Goal: Task Accomplishment & Management: Use online tool/utility

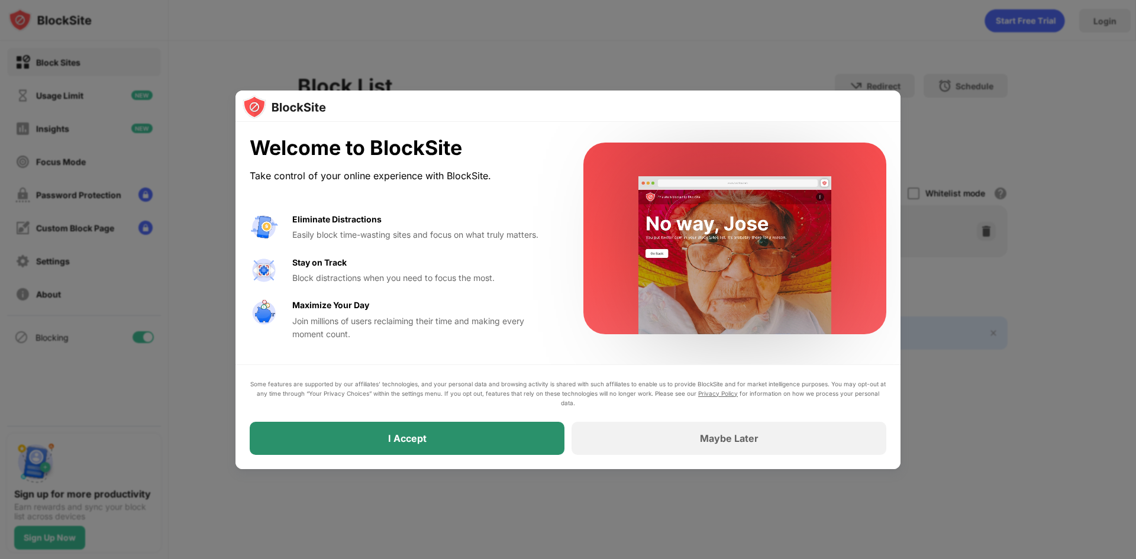
click at [417, 435] on div "I Accept" at bounding box center [407, 439] width 38 height 12
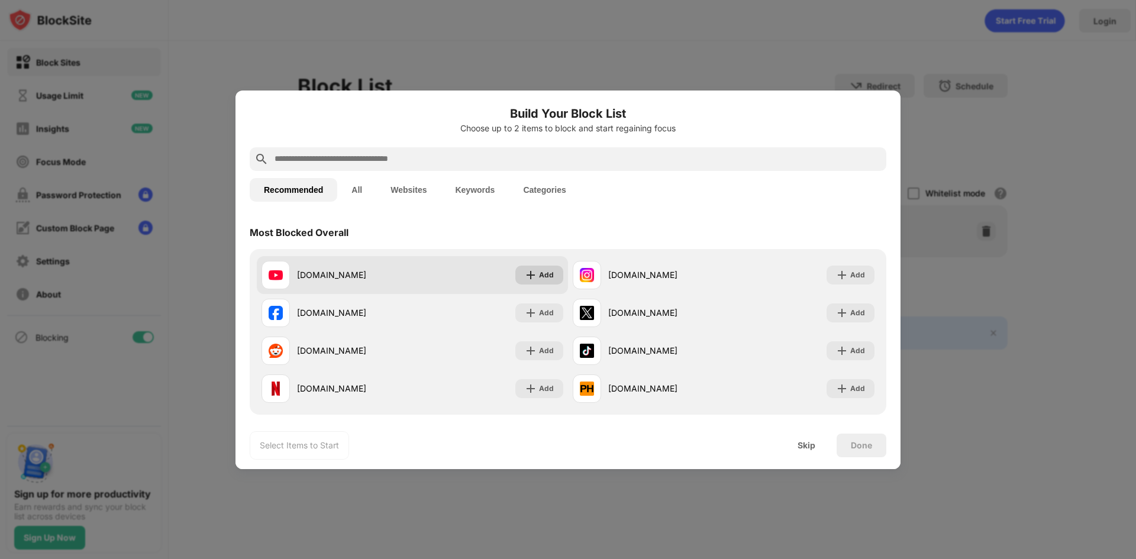
click at [539, 276] on div "Add" at bounding box center [546, 275] width 15 height 12
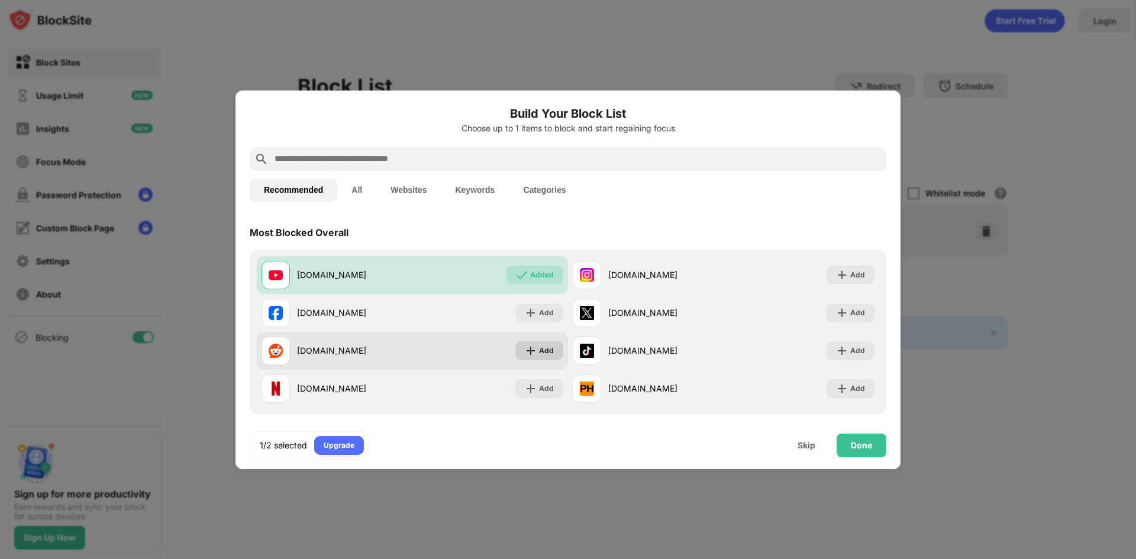
click at [543, 349] on div "Add" at bounding box center [546, 351] width 15 height 12
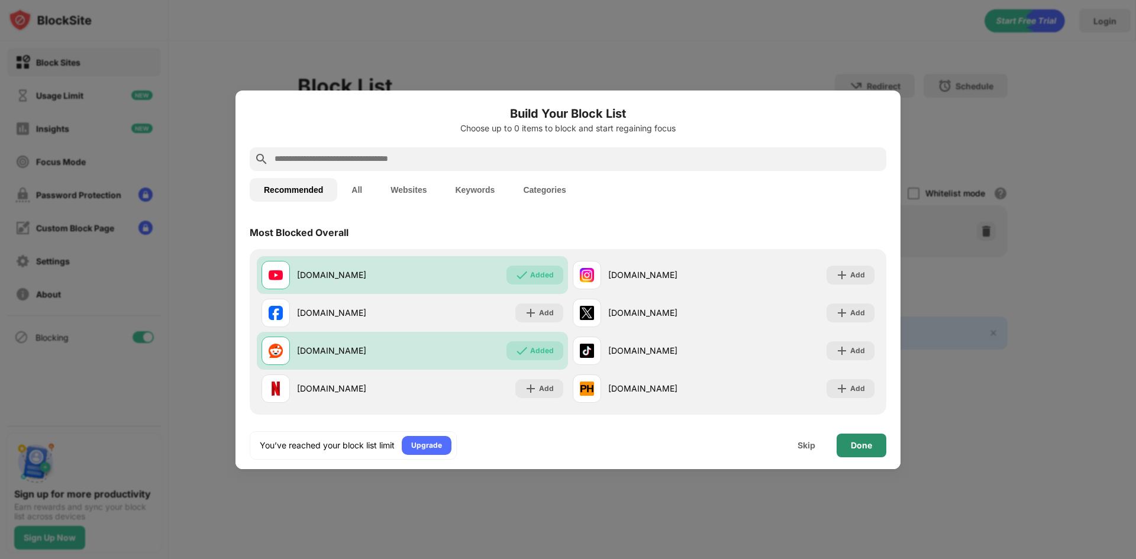
click at [854, 444] on div "Done" at bounding box center [861, 445] width 21 height 9
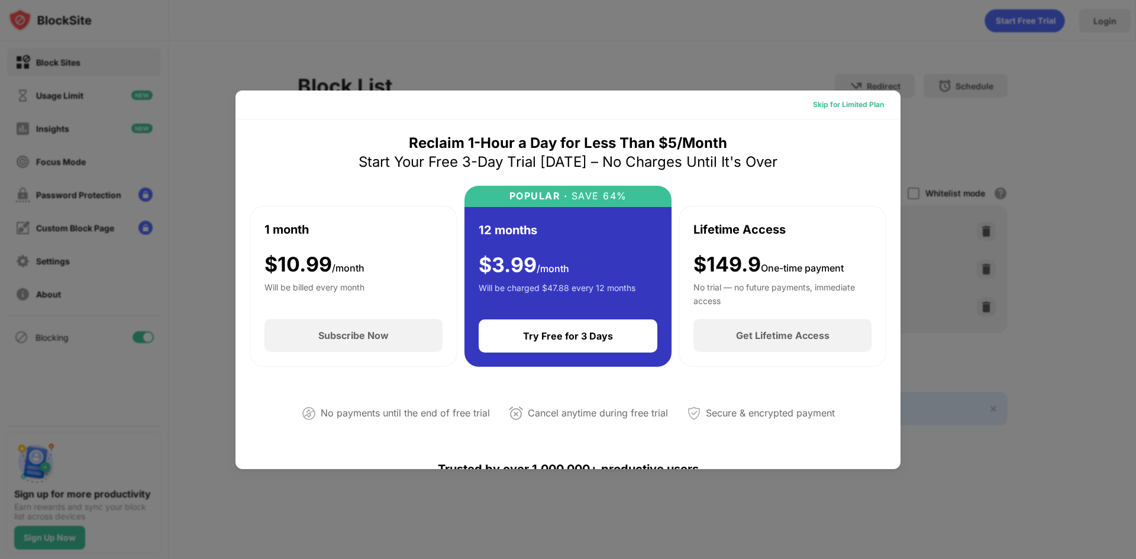
click at [852, 109] on div "Skip for Limited Plan" at bounding box center [848, 105] width 71 height 12
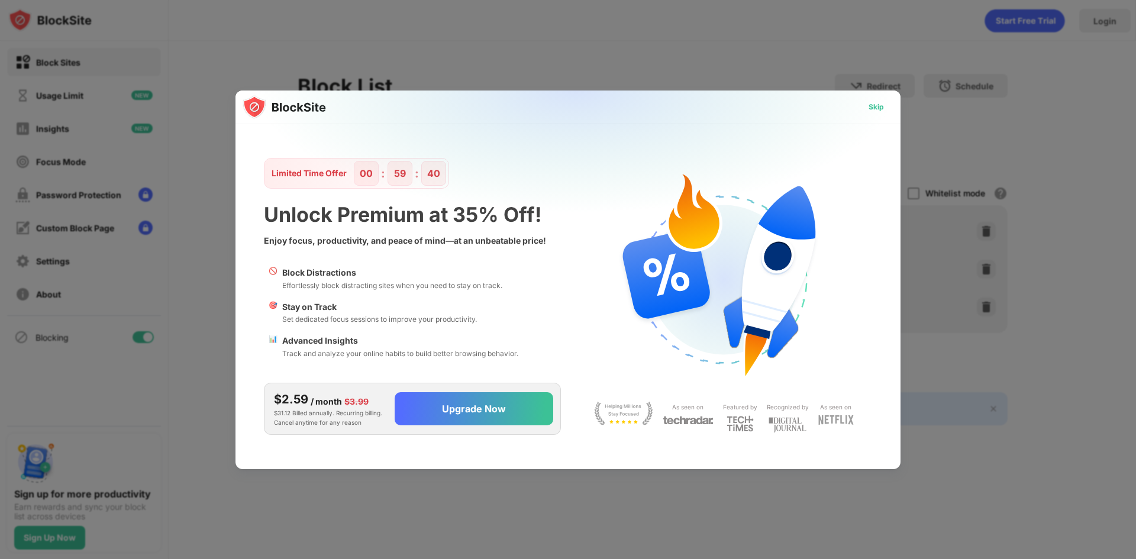
click at [873, 99] on div "Skip" at bounding box center [876, 107] width 34 height 19
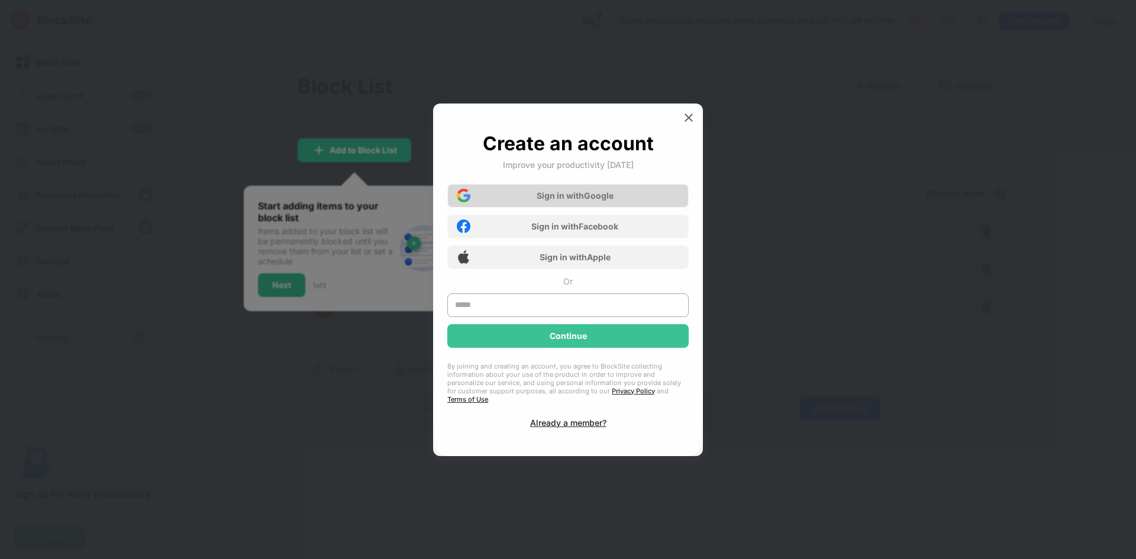
click at [580, 201] on div "Sign in with Google" at bounding box center [575, 196] width 77 height 10
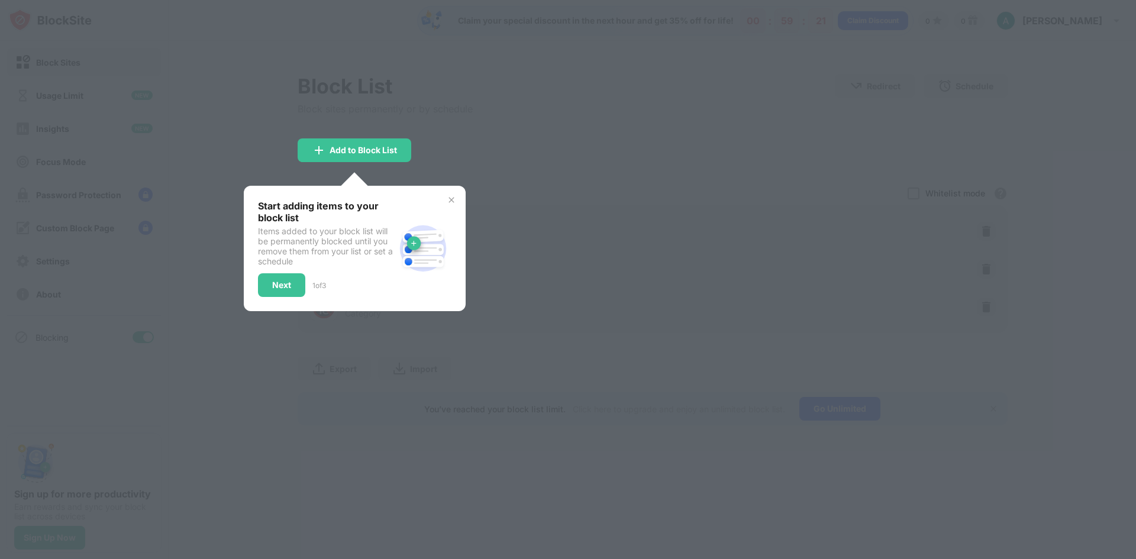
click at [452, 194] on div "Start adding items to your block list Items added to your block list will be pe…" at bounding box center [355, 248] width 222 height 125
click at [283, 285] on div "Next" at bounding box center [281, 284] width 19 height 9
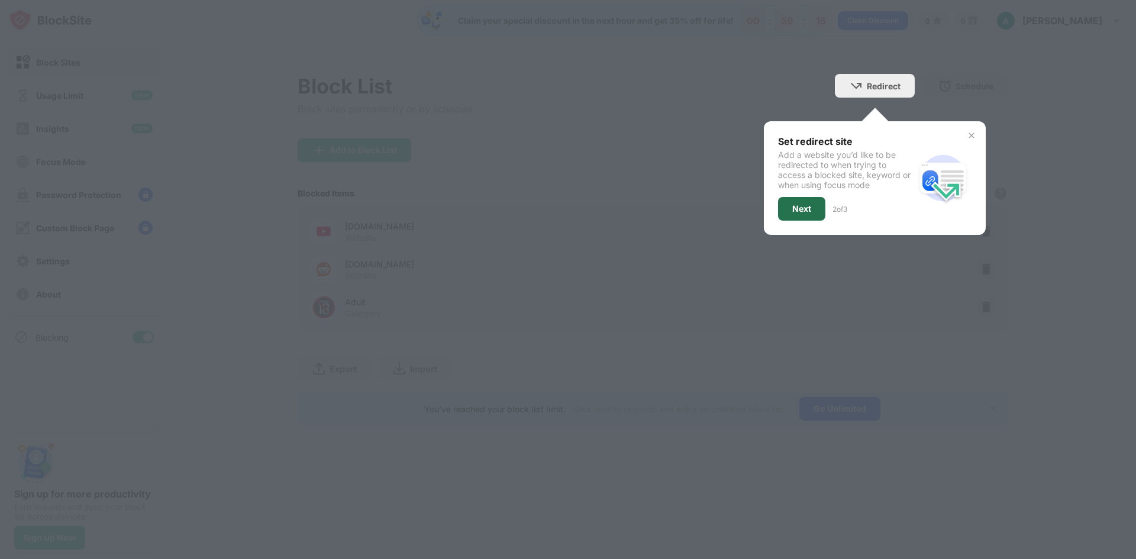
click at [808, 211] on div "Next" at bounding box center [801, 208] width 19 height 9
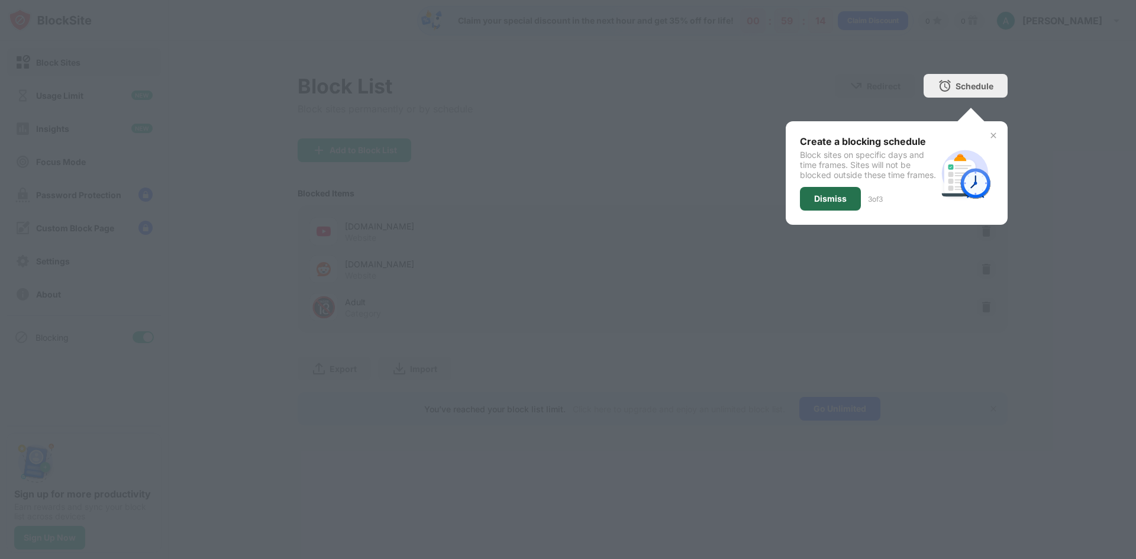
click at [808, 211] on div "Dismiss" at bounding box center [830, 199] width 61 height 24
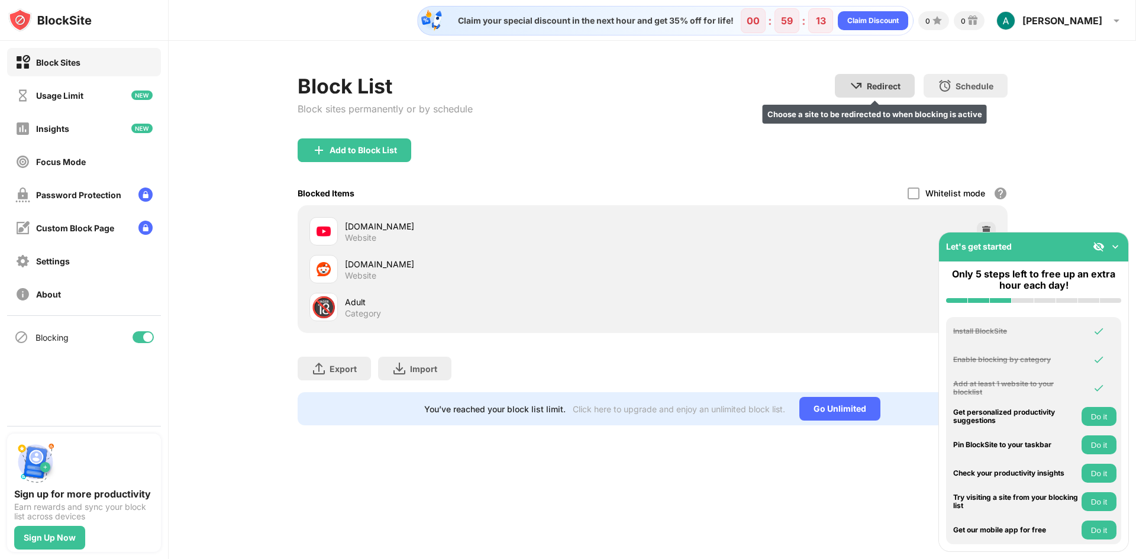
click at [874, 87] on div "Redirect" at bounding box center [884, 86] width 34 height 10
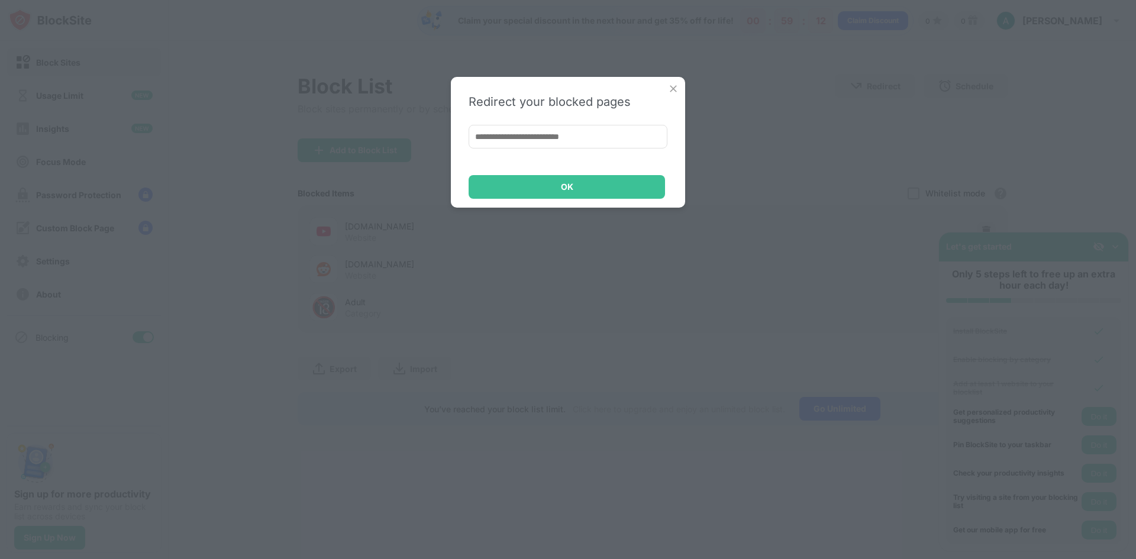
click at [605, 135] on input at bounding box center [568, 137] width 199 height 24
type input "**********"
click at [589, 186] on div "OK" at bounding box center [567, 187] width 196 height 24
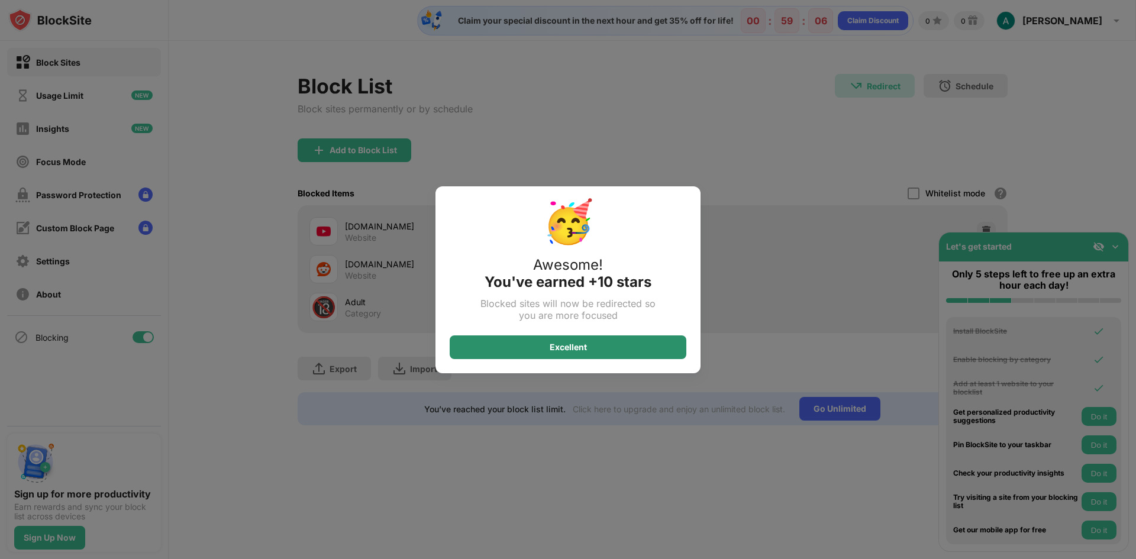
click at [582, 346] on div "Excellent" at bounding box center [568, 347] width 37 height 9
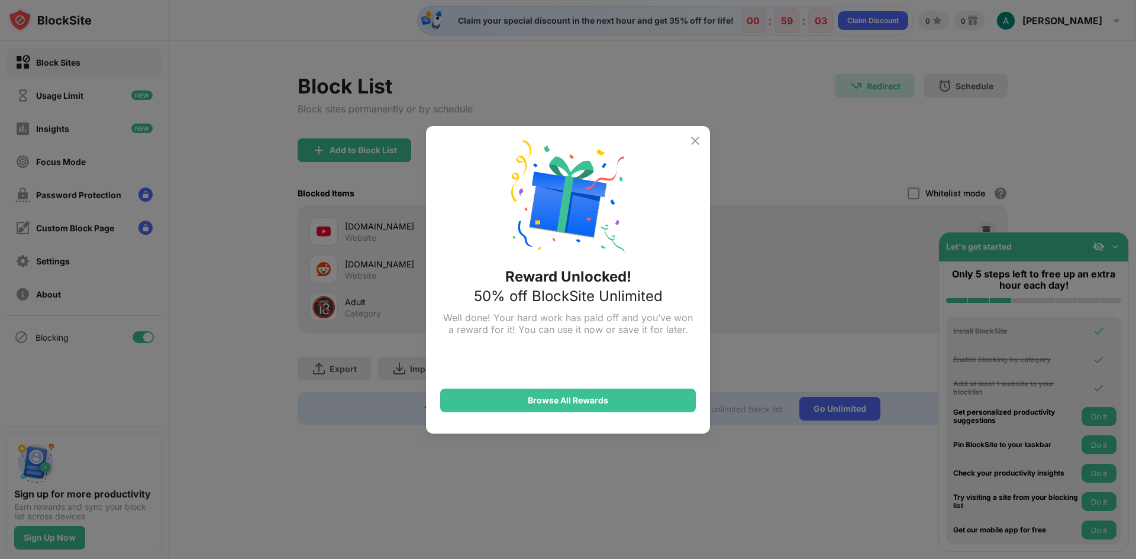
click at [698, 137] on img at bounding box center [695, 141] width 14 height 14
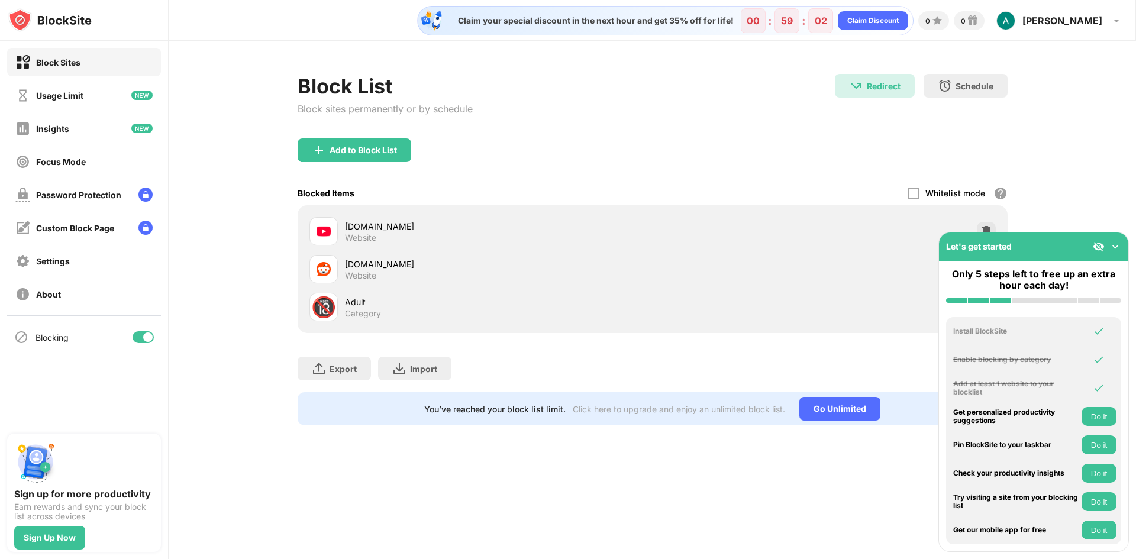
click at [1117, 249] on img at bounding box center [1115, 247] width 12 height 12
